Goal: Entertainment & Leisure: Consume media (video, audio)

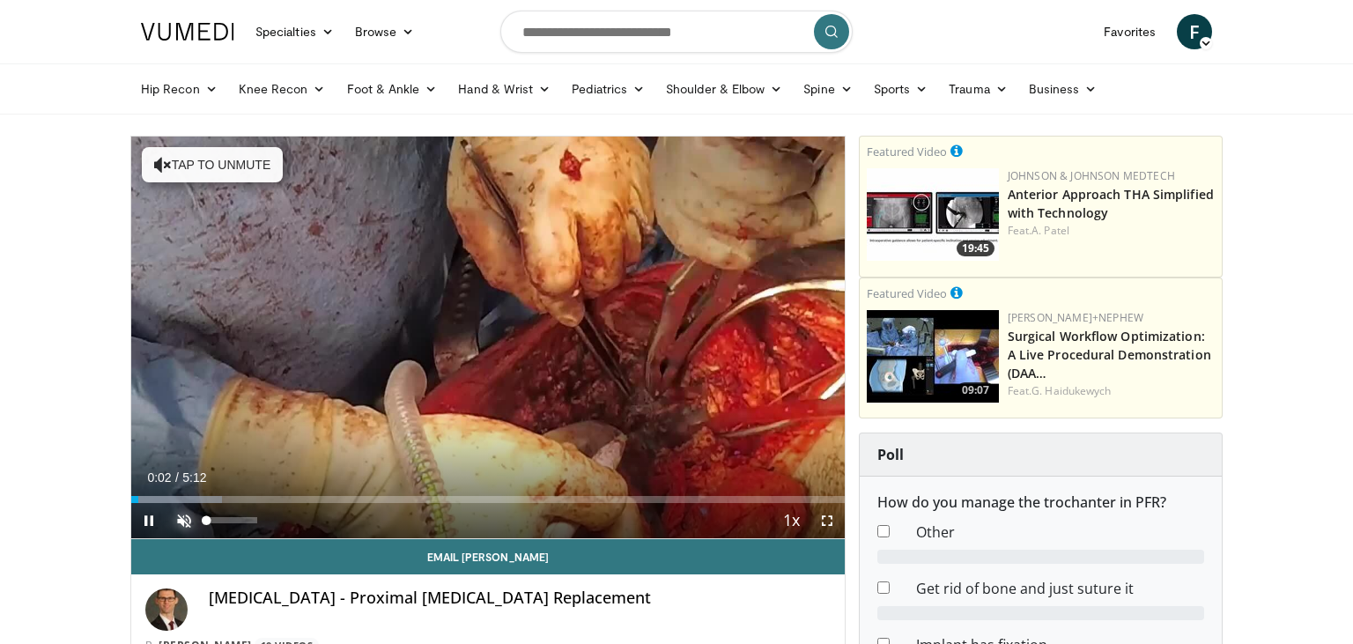
click at [181, 513] on span "Video Player" at bounding box center [184, 520] width 35 height 35
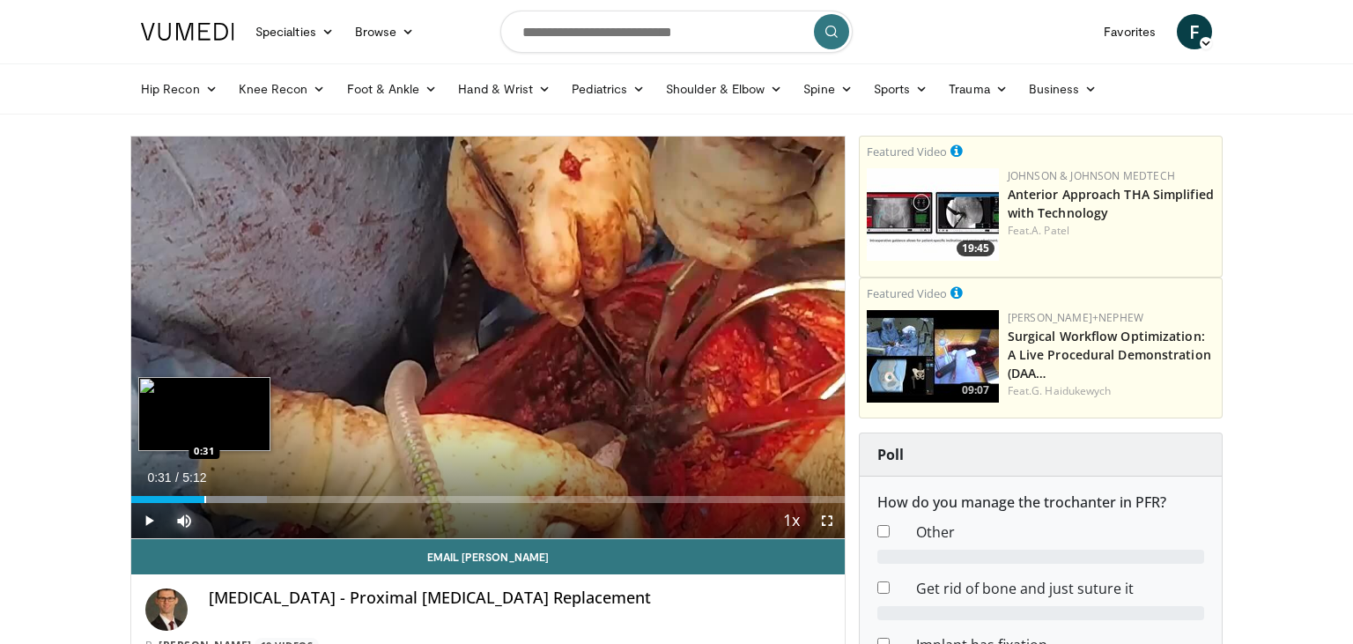
click at [204, 497] on div "Progress Bar" at bounding box center [205, 499] width 2 height 7
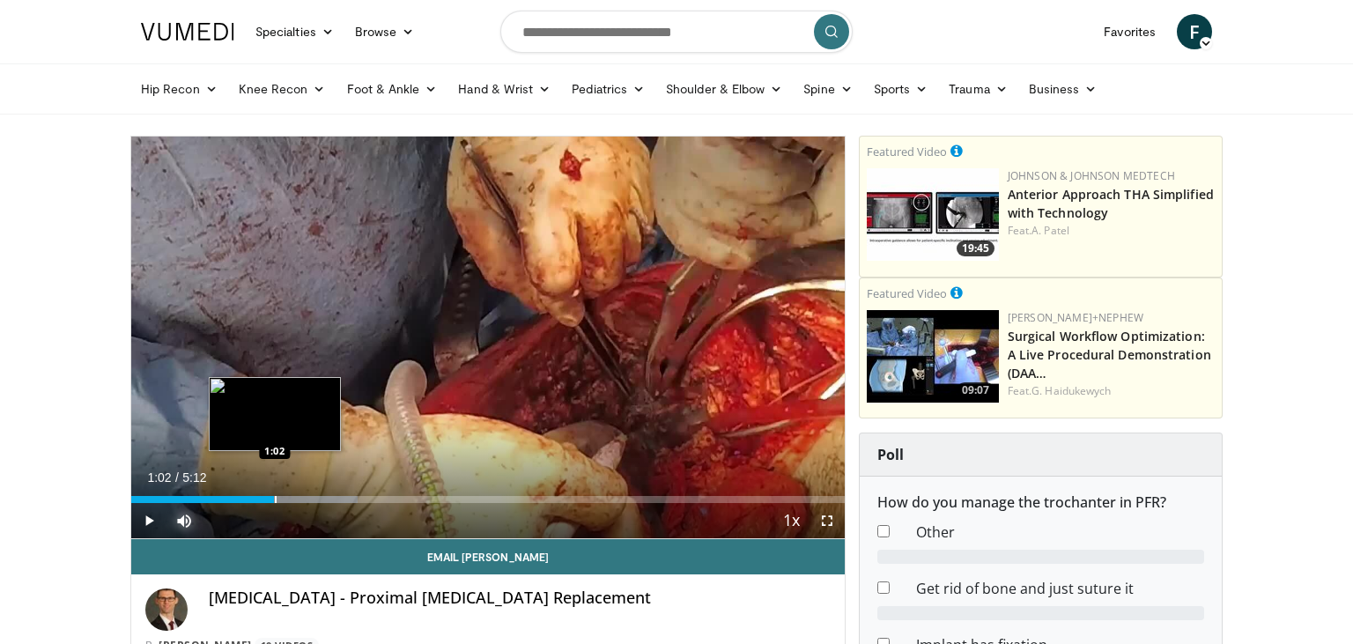
click at [273, 495] on div "Loaded : 31.77% 0:33 1:02" at bounding box center [488, 494] width 714 height 17
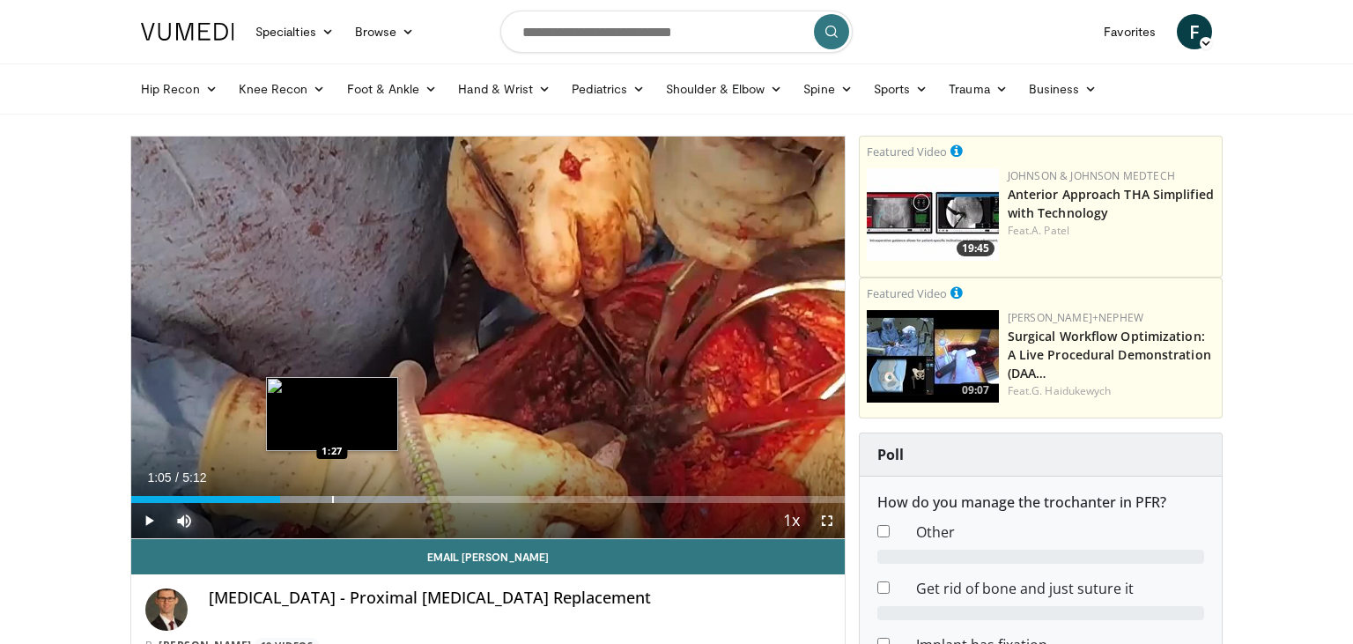
click at [333, 497] on div "Progress Bar" at bounding box center [333, 499] width 2 height 7
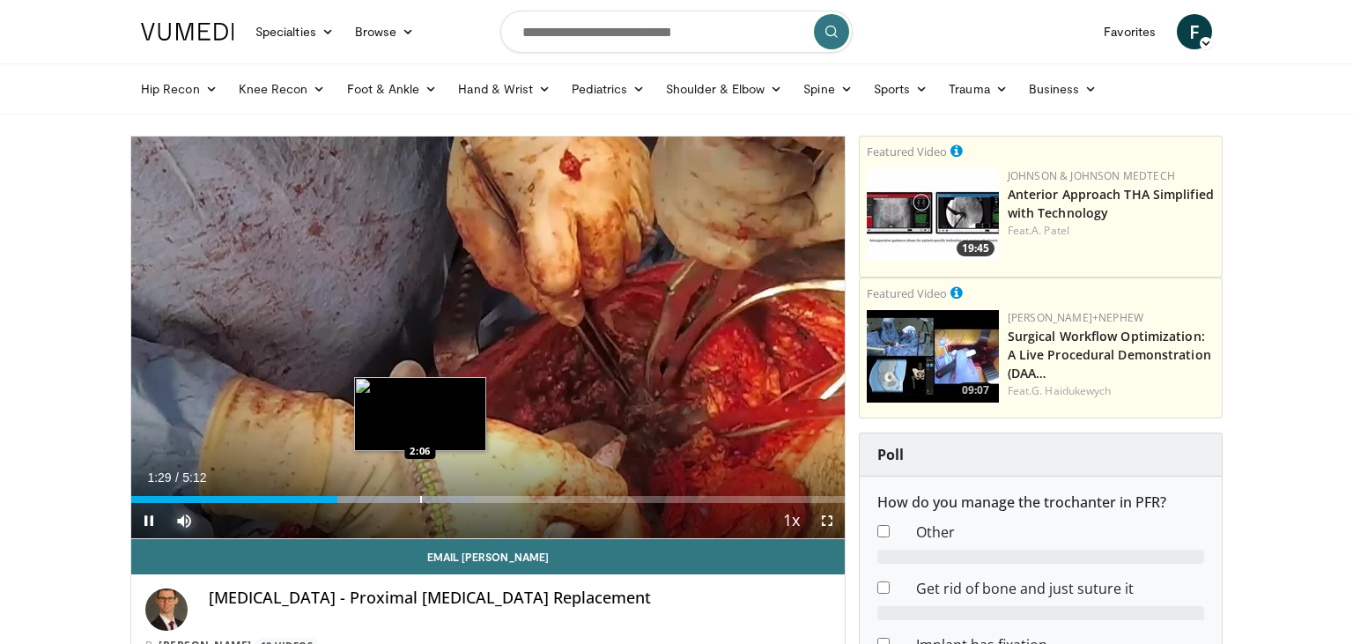
click at [419, 499] on div "Progress Bar" at bounding box center [372, 499] width 206 height 7
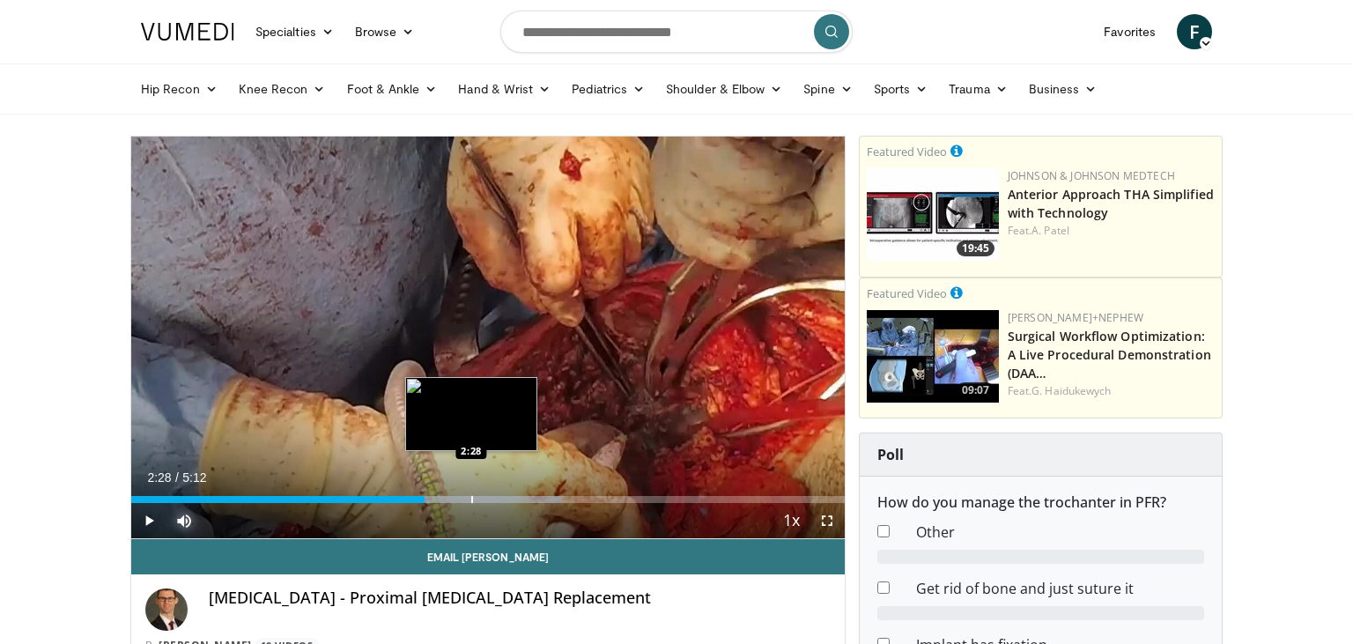
click at [471, 498] on div "Progress Bar" at bounding box center [459, 499] width 206 height 7
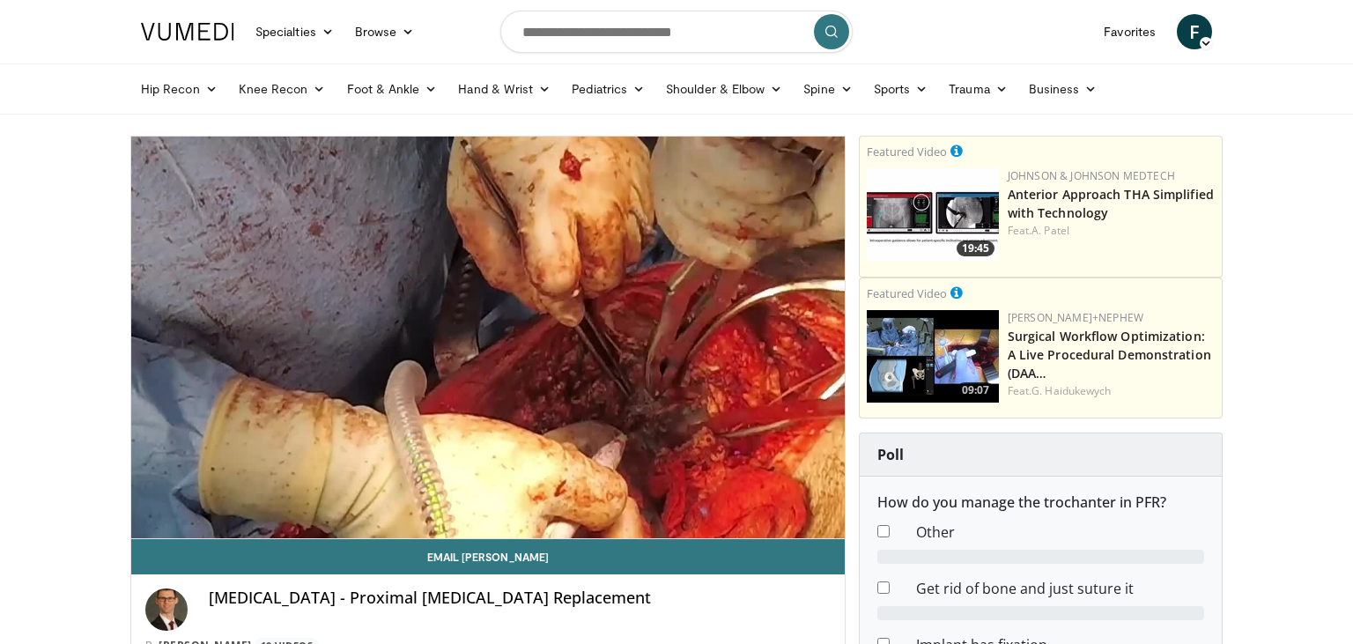
click at [527, 495] on video-js "**********" at bounding box center [488, 338] width 714 height 403
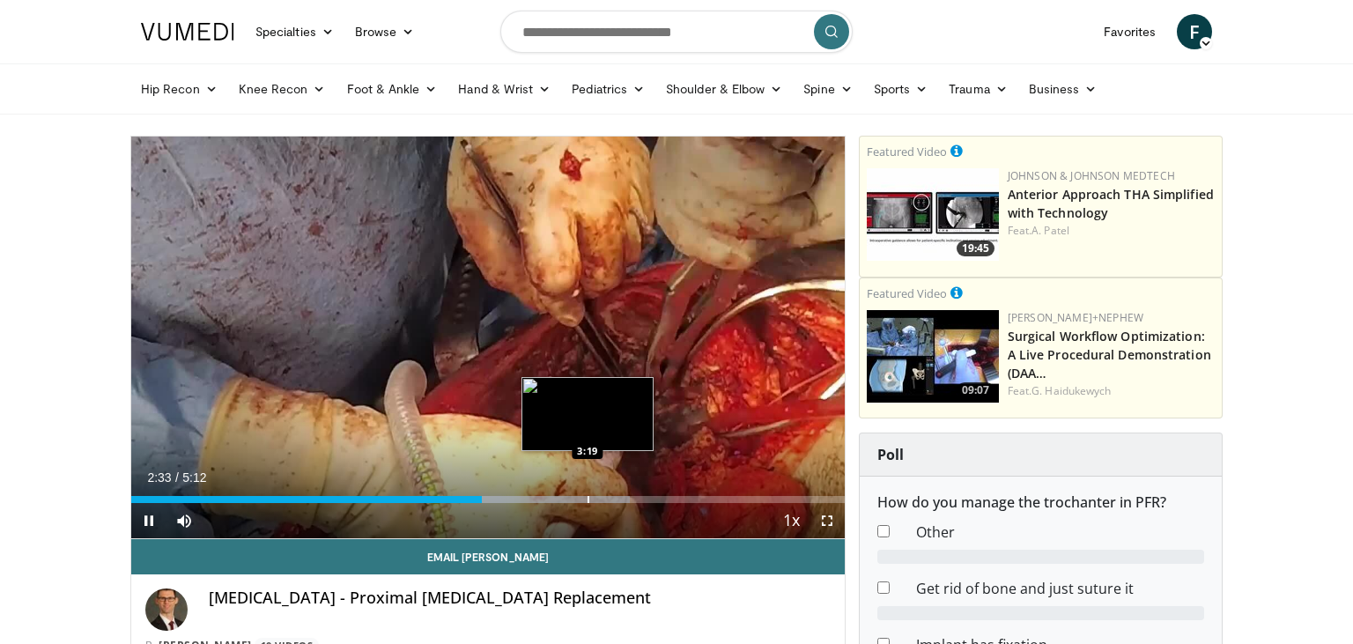
click at [589, 500] on div "Progress Bar" at bounding box center [520, 499] width 219 height 7
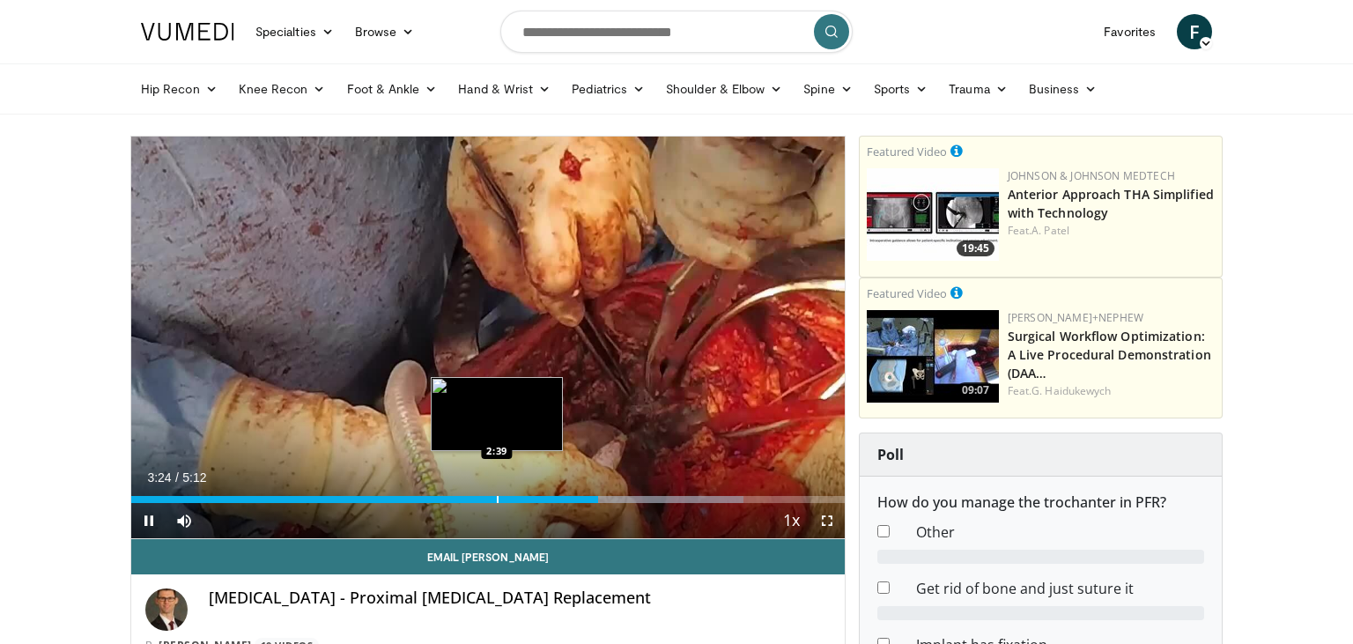
click at [499, 494] on div "Loaded : 85.81% 3:24 2:39" at bounding box center [488, 494] width 714 height 17
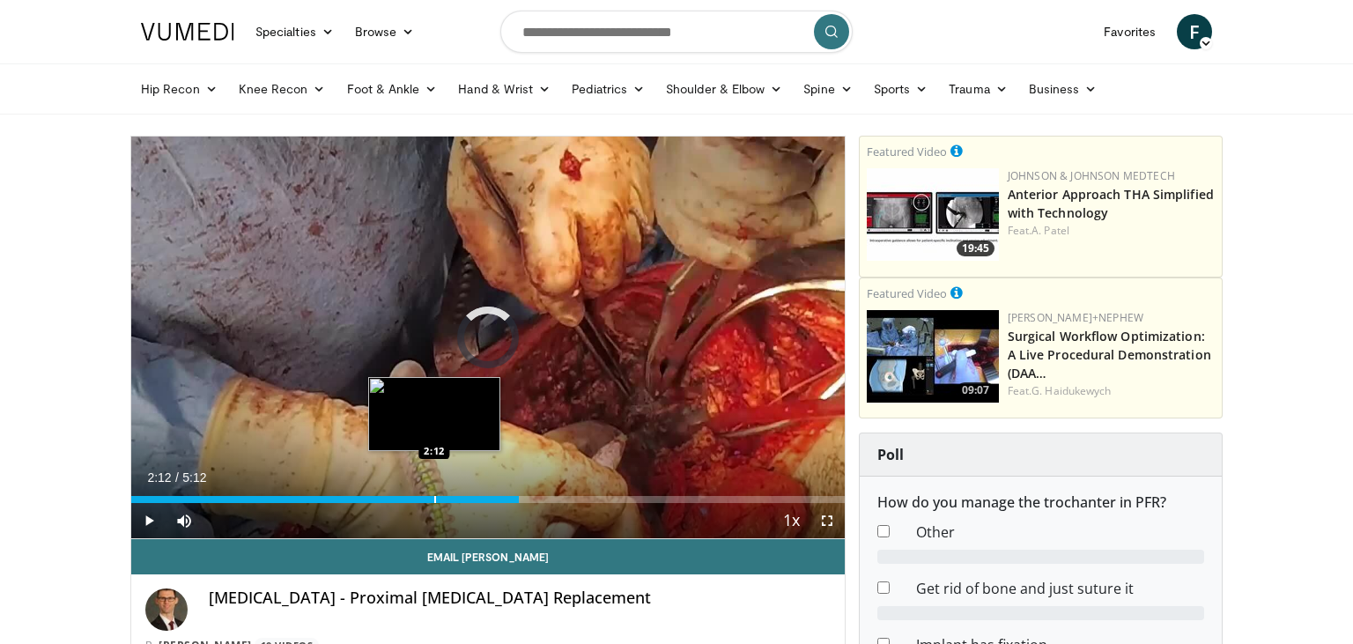
click at [434, 500] on div "Progress Bar" at bounding box center [435, 499] width 2 height 7
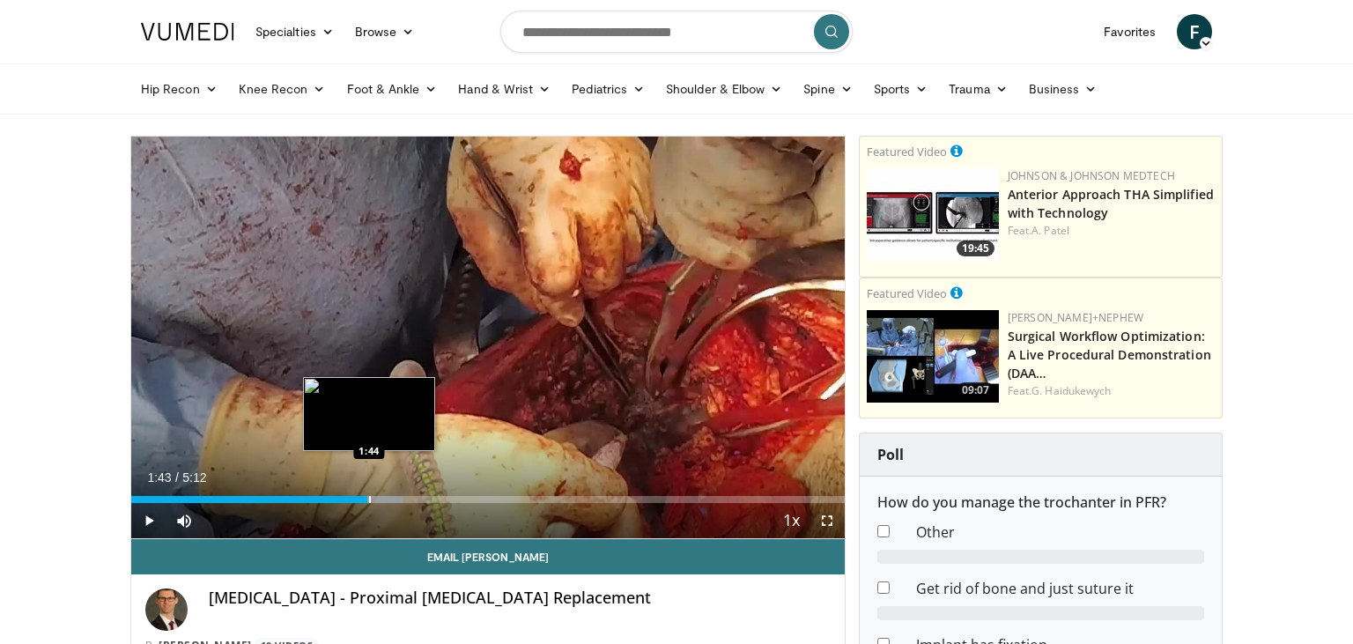
click at [367, 495] on div "Loaded : 38.12% 1:43 1:44" at bounding box center [488, 494] width 714 height 17
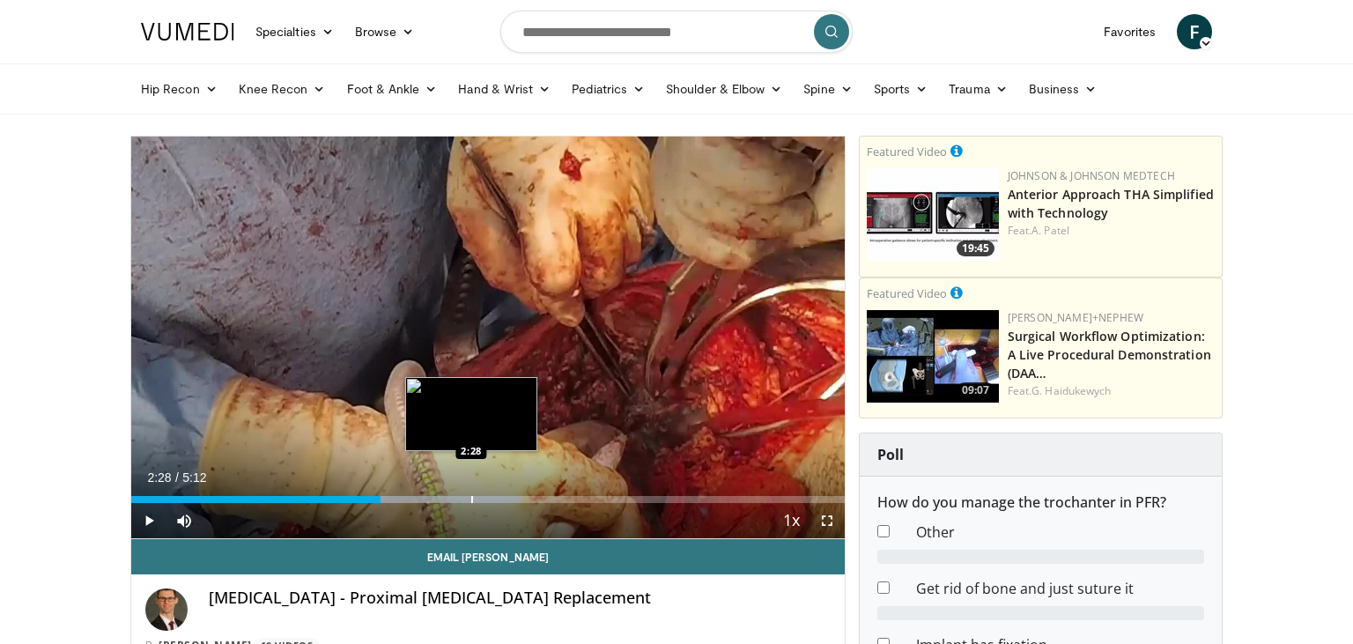
click at [471, 494] on div "Loaded : 54.54% 2:28 2:28" at bounding box center [488, 494] width 714 height 17
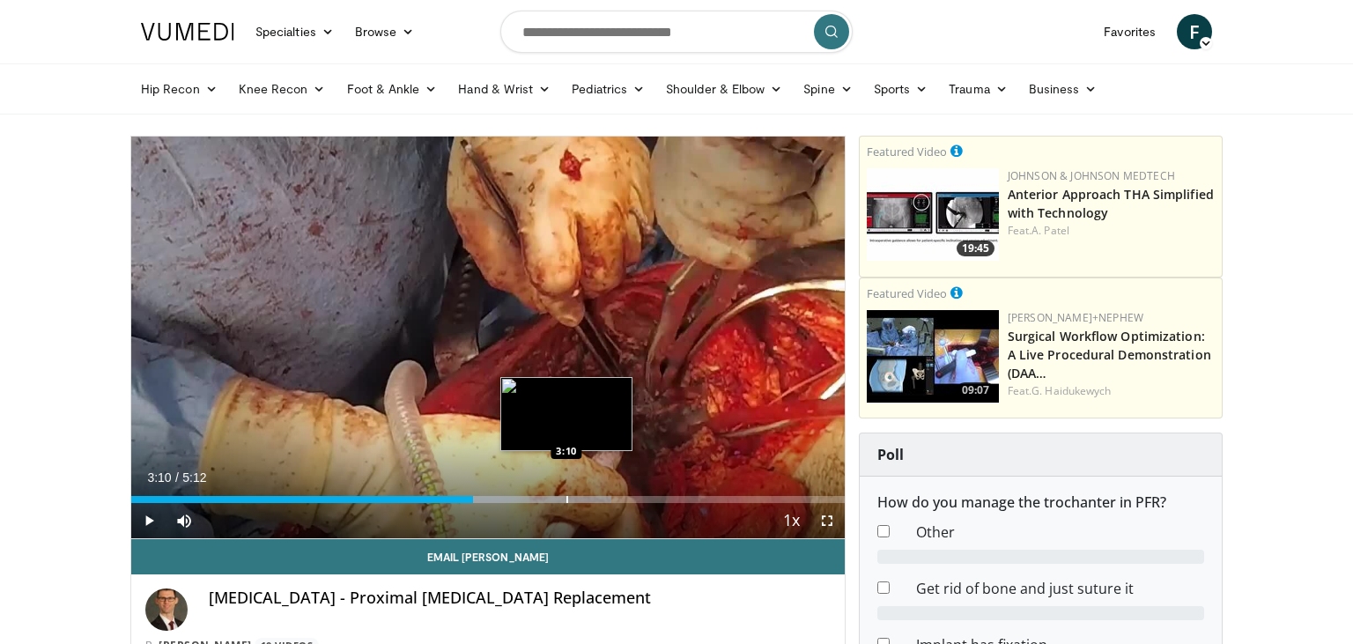
click at [567, 497] on div "Progress Bar" at bounding box center [568, 499] width 2 height 7
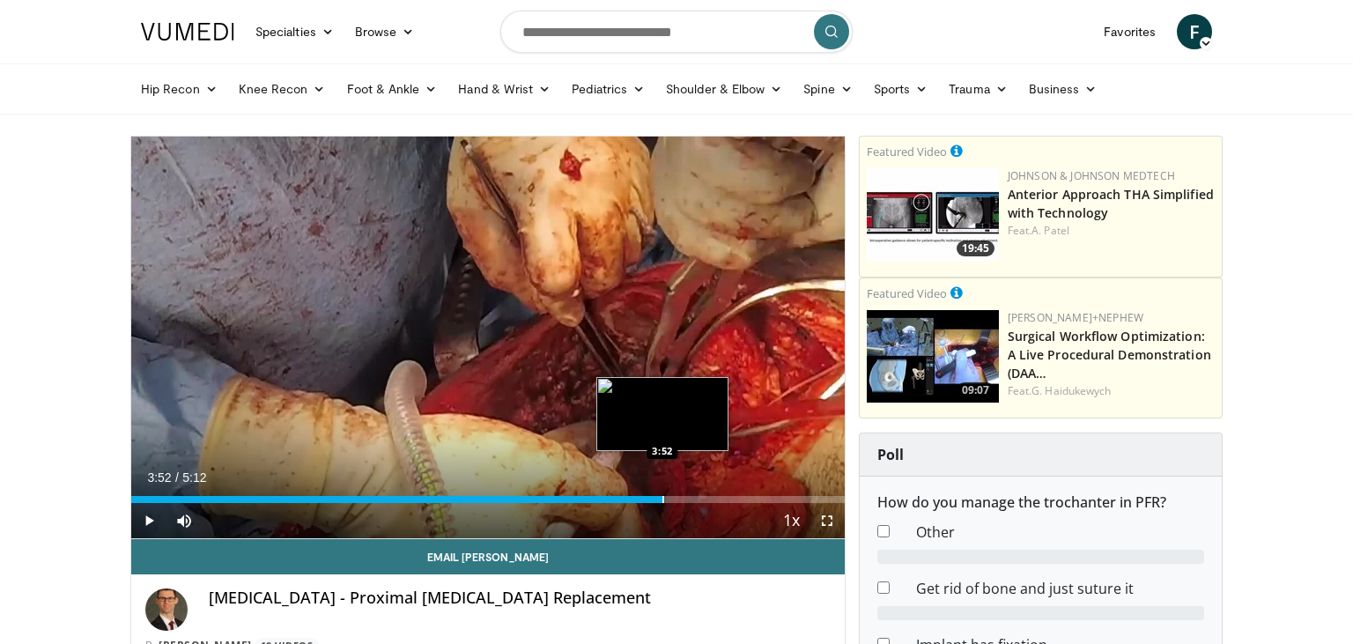
click at [663, 495] on div "Loaded : 73.10% 3:52 3:52" at bounding box center [488, 494] width 714 height 17
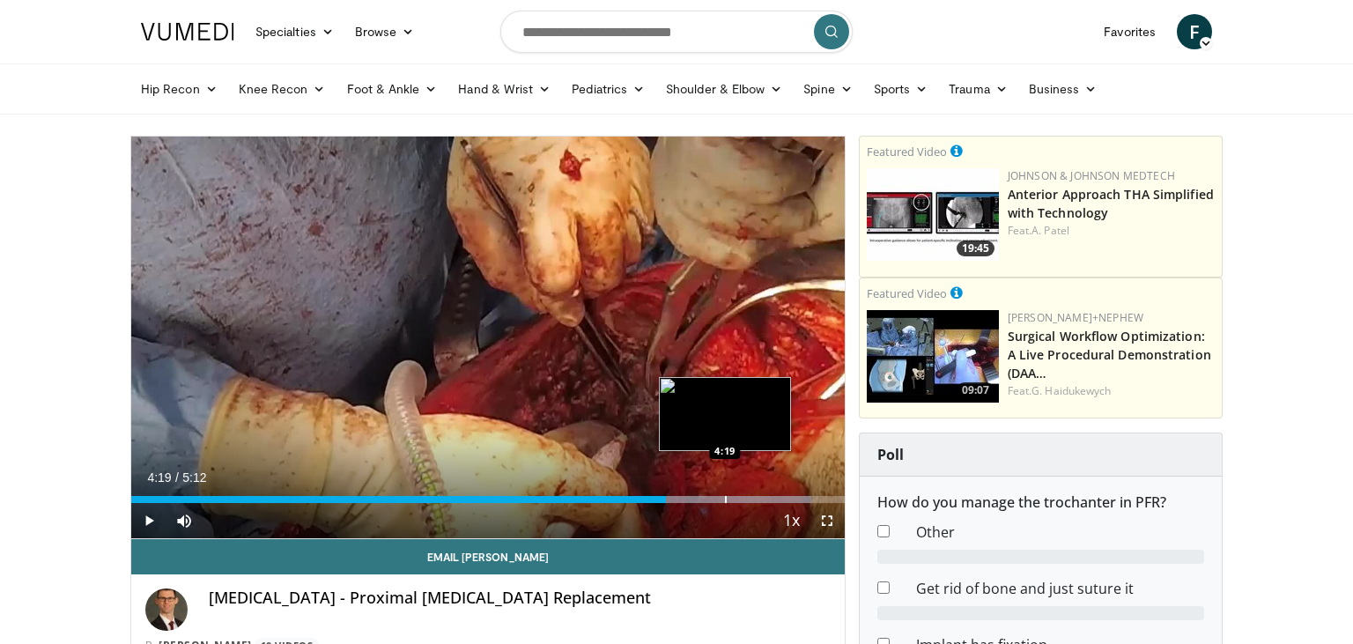
click at [725, 500] on div "Progress Bar" at bounding box center [726, 499] width 2 height 7
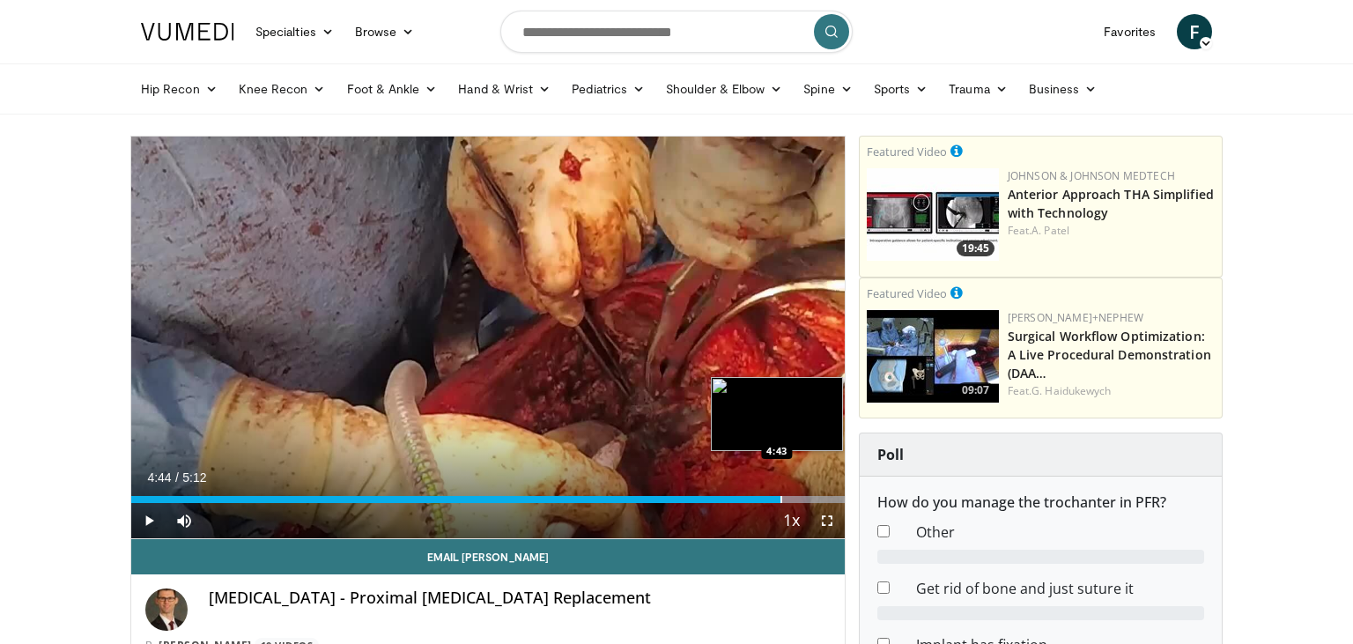
click at [781, 499] on div "Progress Bar" at bounding box center [782, 499] width 2 height 7
